Goal: Obtain resource: Download file/media

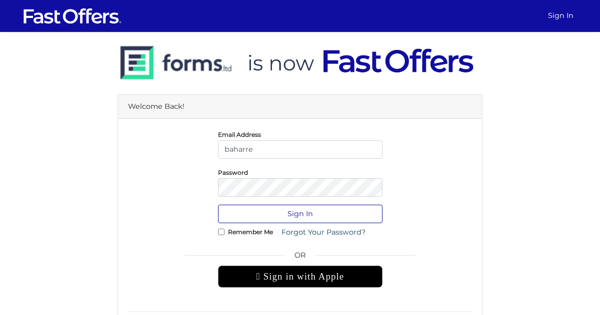
type input "[EMAIL_ADDRESS][DOMAIN_NAME]"
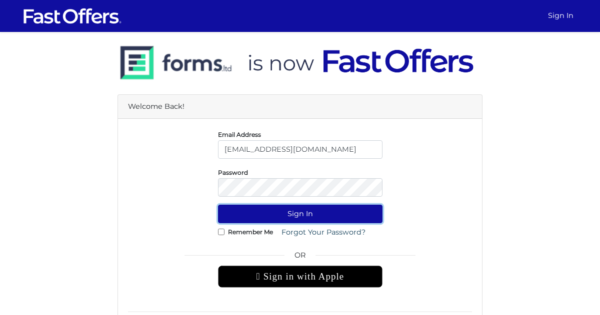
click at [281, 212] on button "Sign In" at bounding box center [300, 214] width 164 height 18
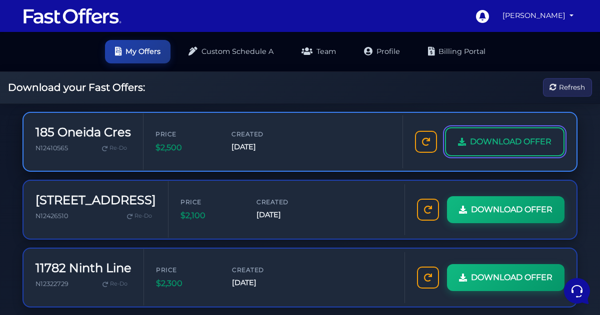
click at [470, 138] on span "DOWNLOAD OFFER" at bounding box center [510, 141] width 81 height 13
